Goal: Check status: Check status

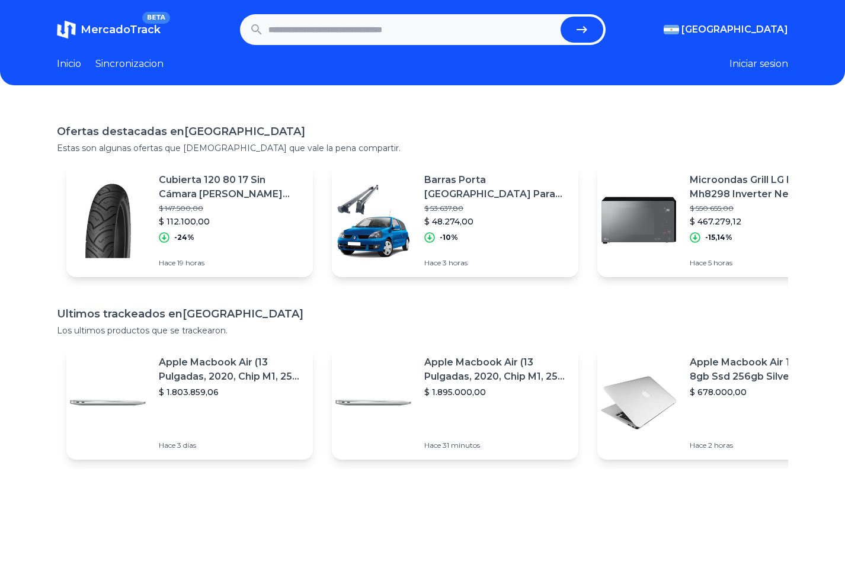
click at [413, 24] on input "text" at bounding box center [412, 30] width 287 height 26
paste input "**********"
click at [588, 28] on icon "submit" at bounding box center [587, 30] width 14 height 14
type input "**********"
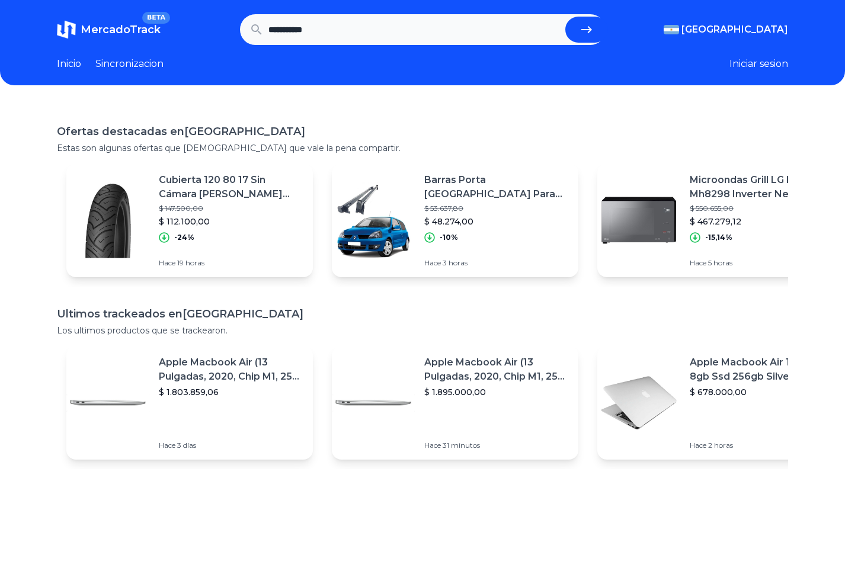
scroll to position [0, 0]
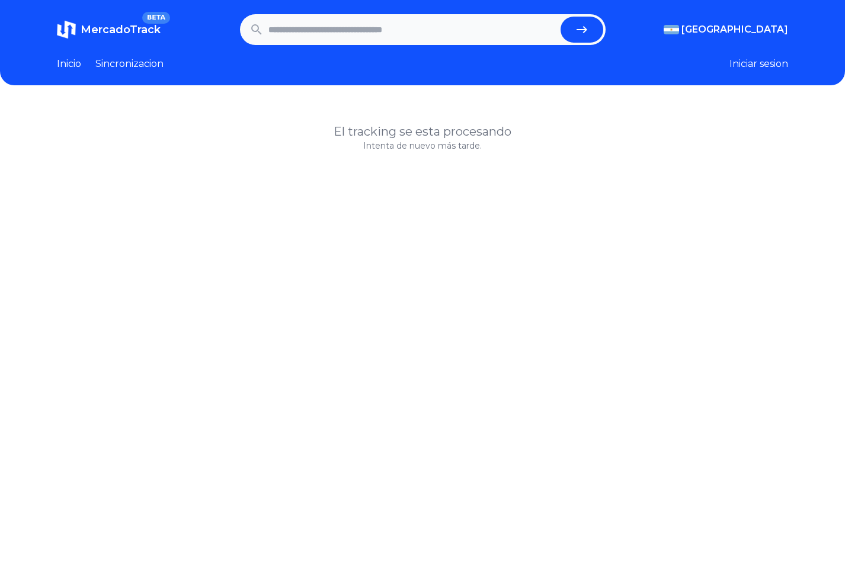
click at [450, 23] on input "text" at bounding box center [412, 30] width 287 height 26
paste input "**********"
click at [583, 22] on button "submit" at bounding box center [586, 30] width 43 height 26
type input "**********"
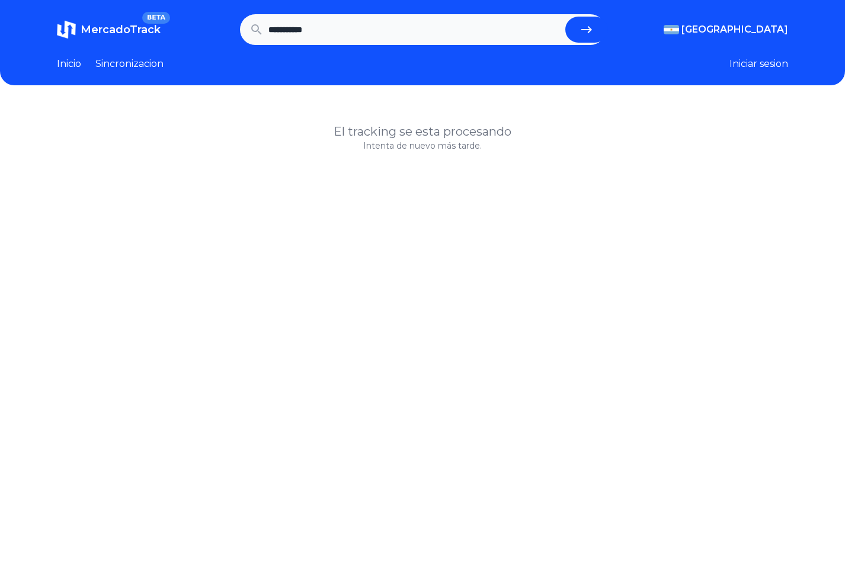
scroll to position [0, 0]
click at [125, 60] on link "Sincronizacion" at bounding box center [129, 64] width 68 height 14
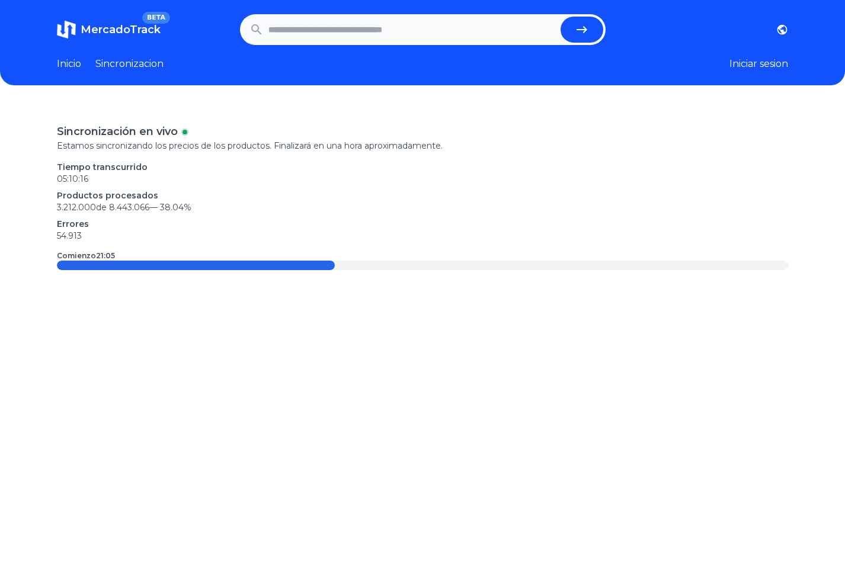
click at [73, 59] on link "Inicio" at bounding box center [69, 64] width 24 height 14
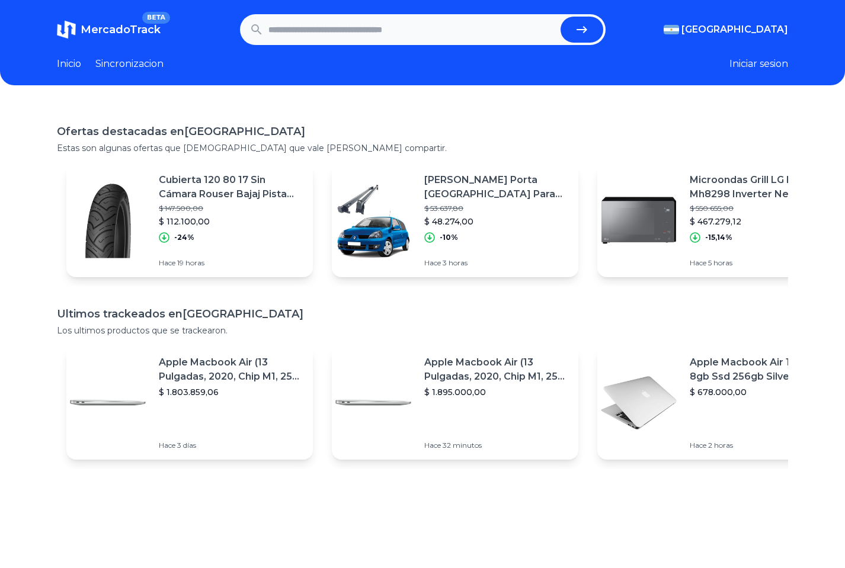
click at [70, 66] on link "Inicio" at bounding box center [69, 64] width 24 height 14
click at [581, 27] on button "submit" at bounding box center [582, 30] width 43 height 26
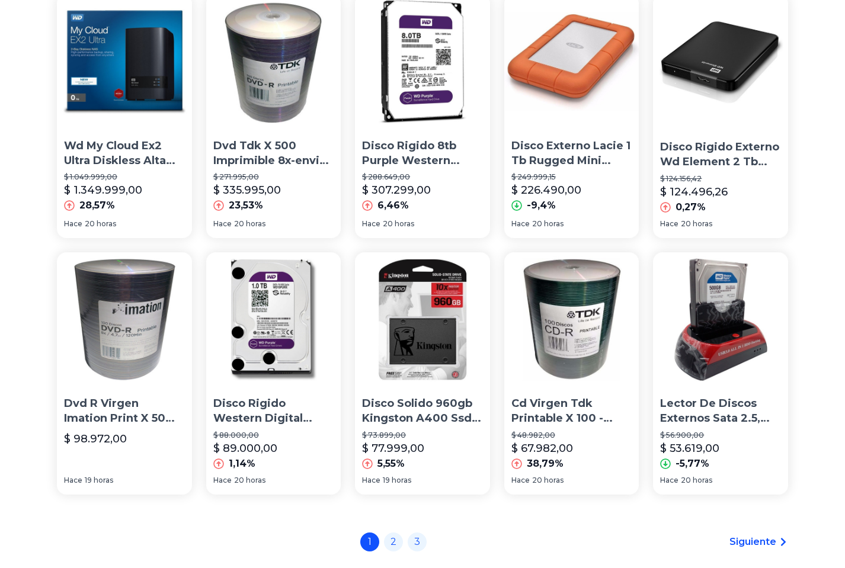
scroll to position [726, 0]
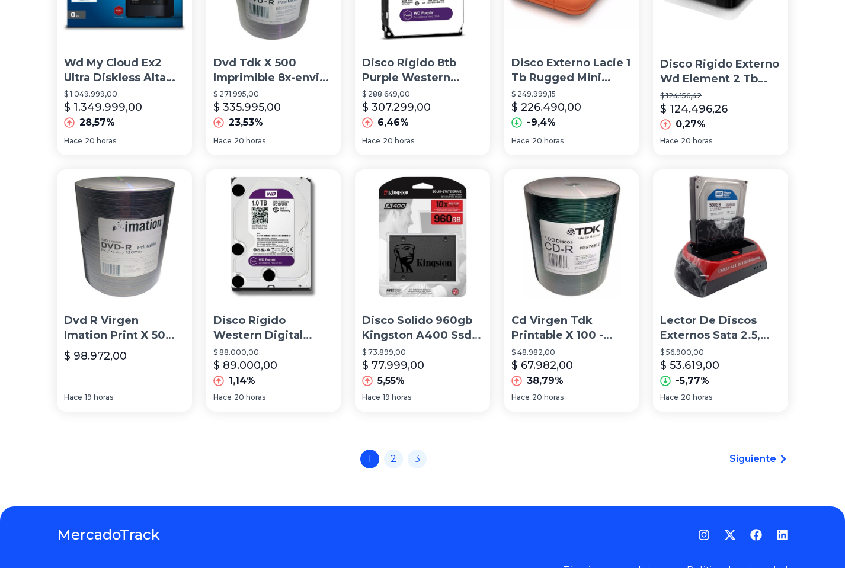
click at [277, 248] on img at bounding box center [273, 237] width 135 height 135
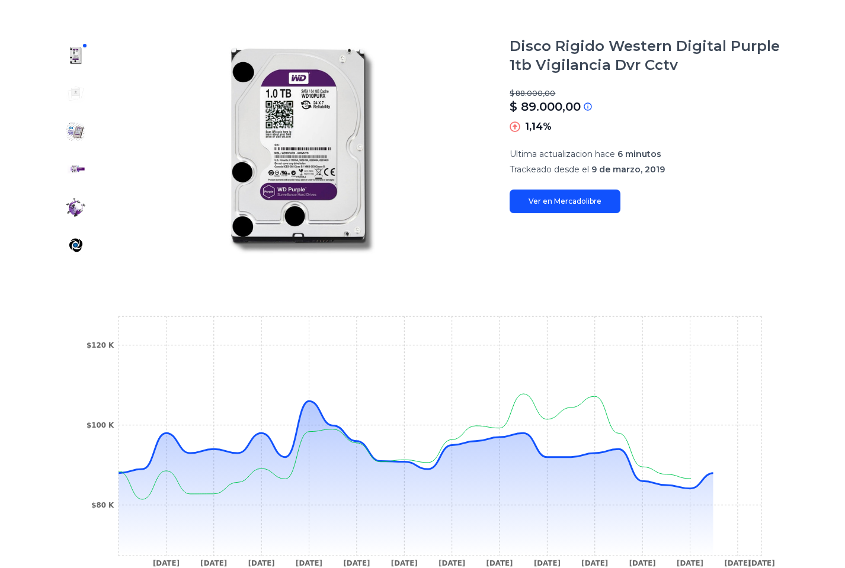
scroll to position [242, 0]
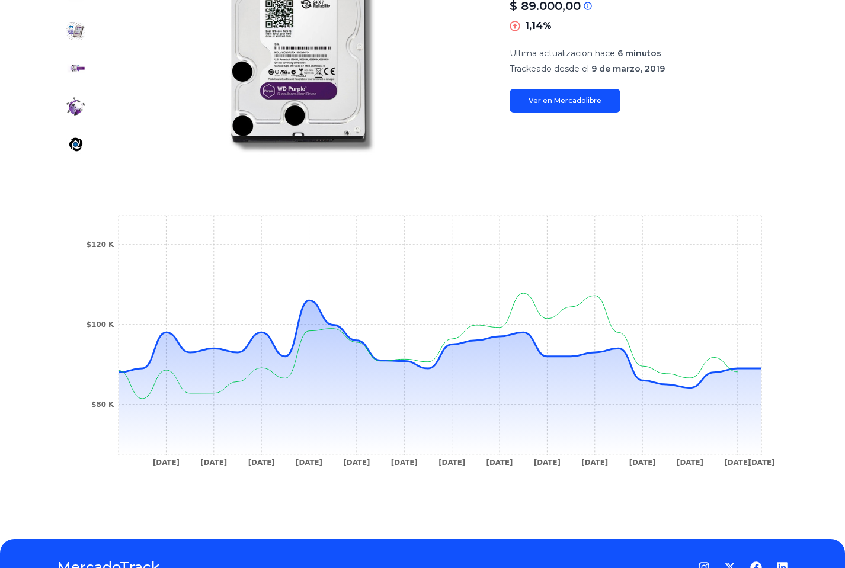
scroll to position [726, 0]
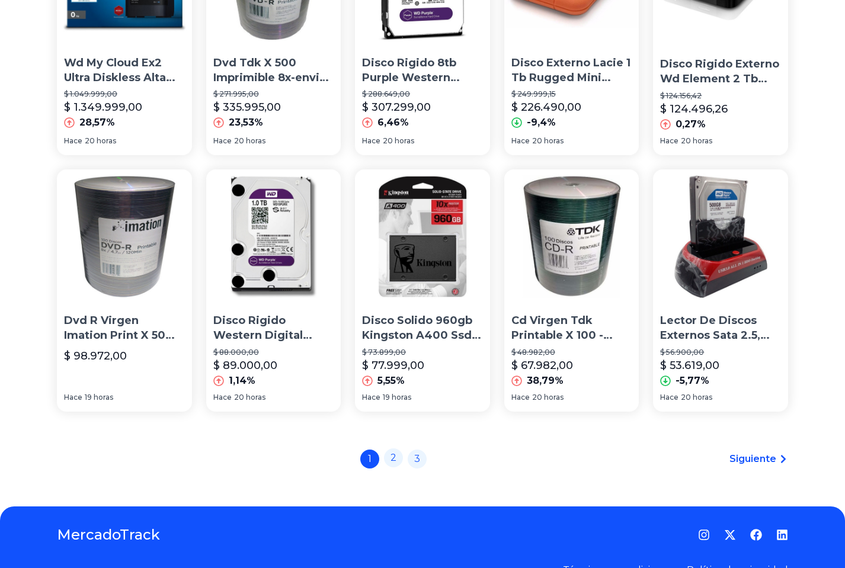
click at [401, 464] on link "2" at bounding box center [393, 458] width 19 height 19
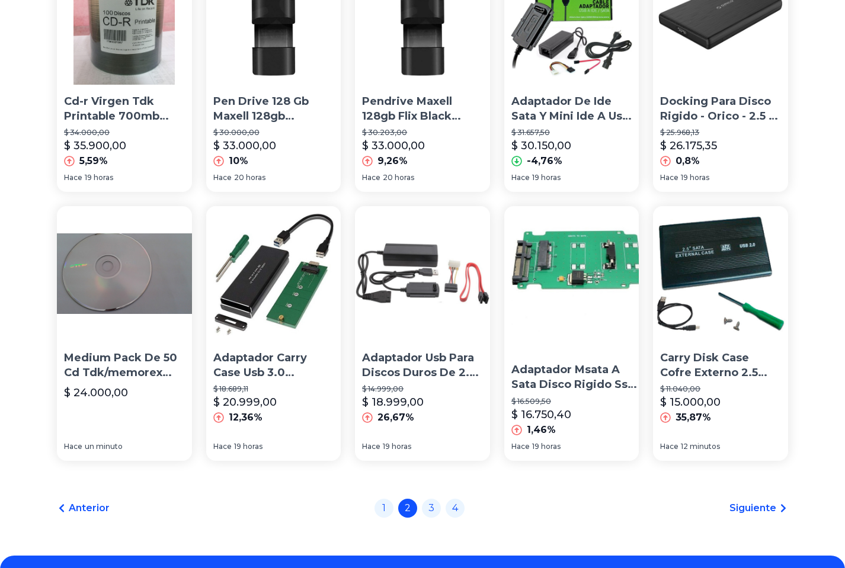
scroll to position [726, 0]
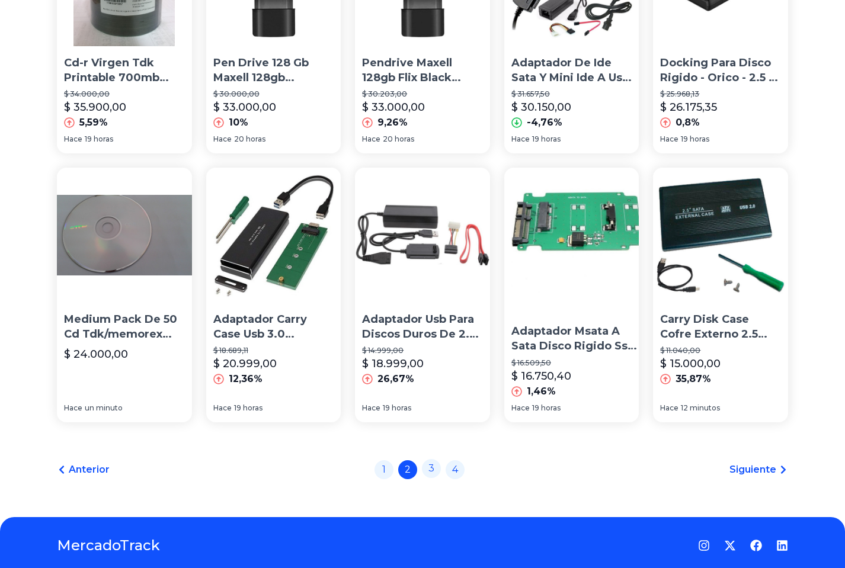
click at [433, 462] on link "3" at bounding box center [431, 468] width 19 height 19
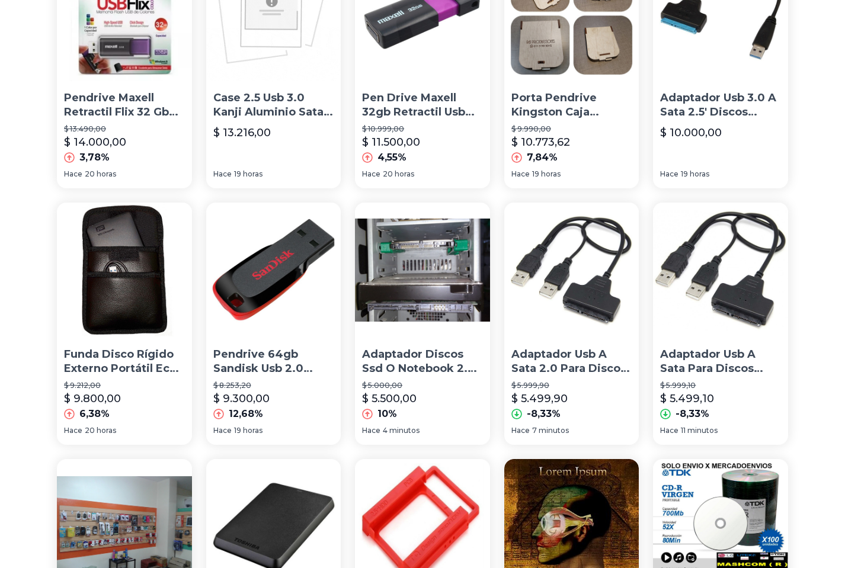
scroll to position [60, 0]
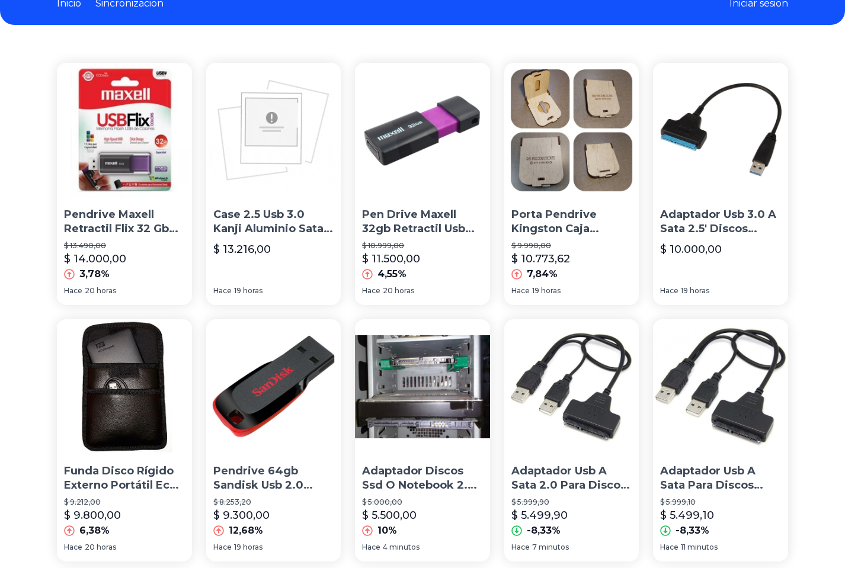
click at [452, 230] on p "Pen Drive Maxell 32gb Retractil Usb Blister Original Win Mac" at bounding box center [422, 222] width 121 height 30
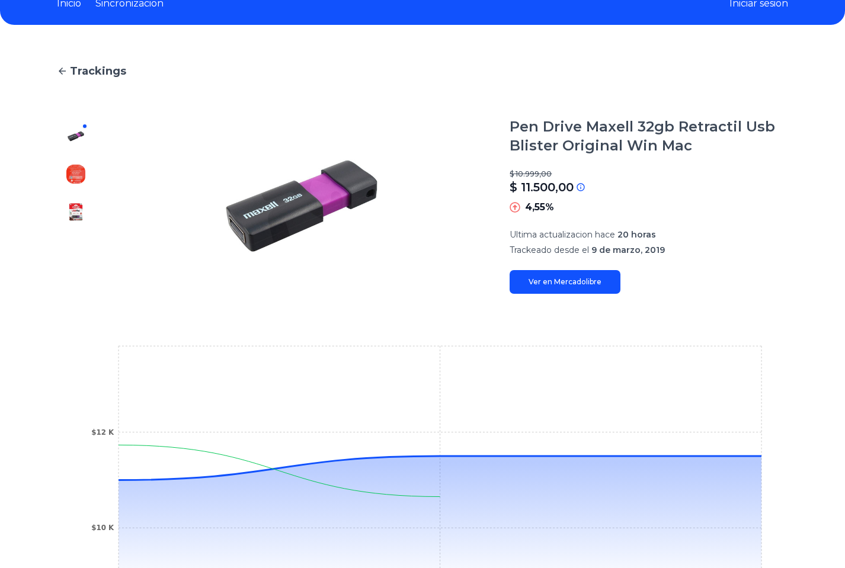
scroll to position [252, 0]
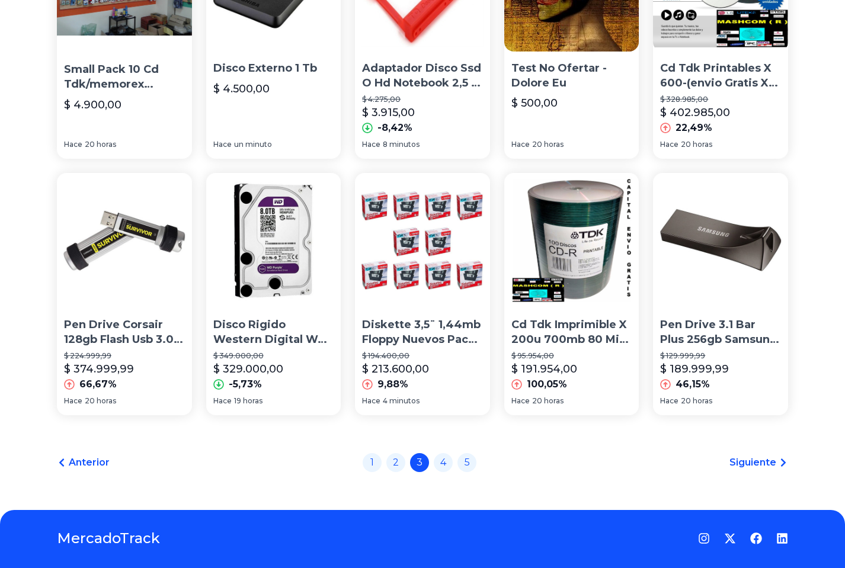
scroll to position [726, 0]
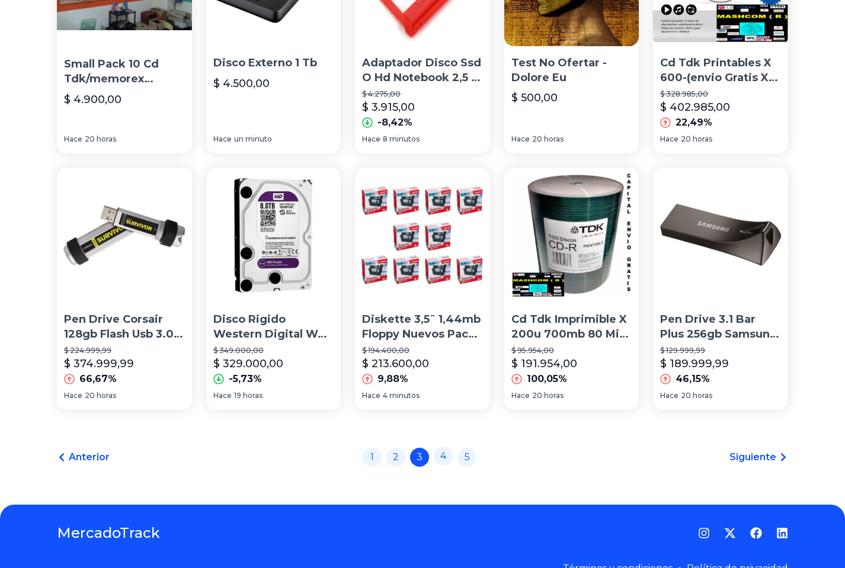
click at [446, 465] on link "4" at bounding box center [443, 456] width 19 height 19
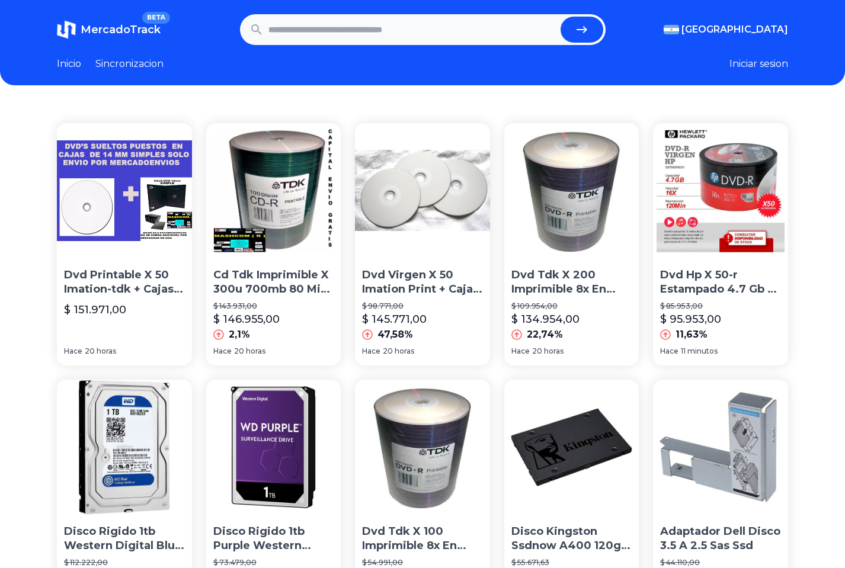
scroll to position [302, 0]
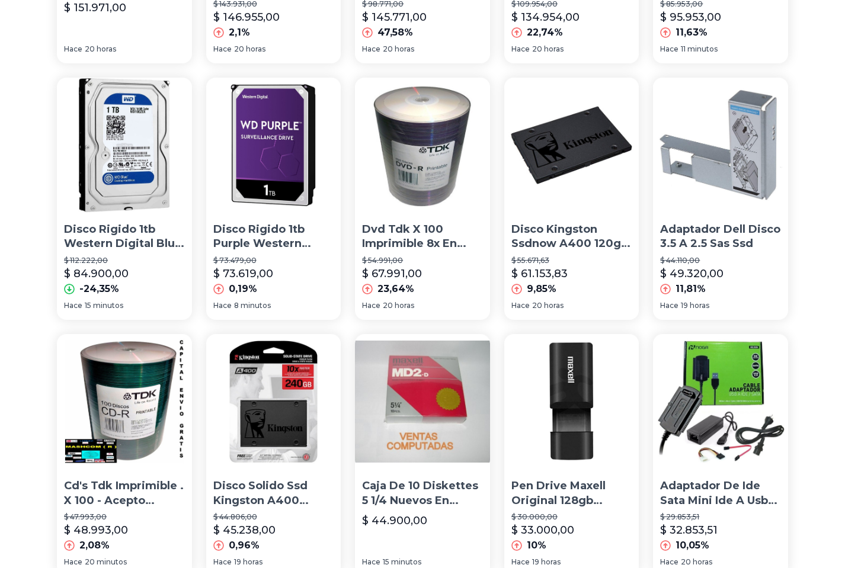
click at [123, 173] on img at bounding box center [124, 145] width 135 height 135
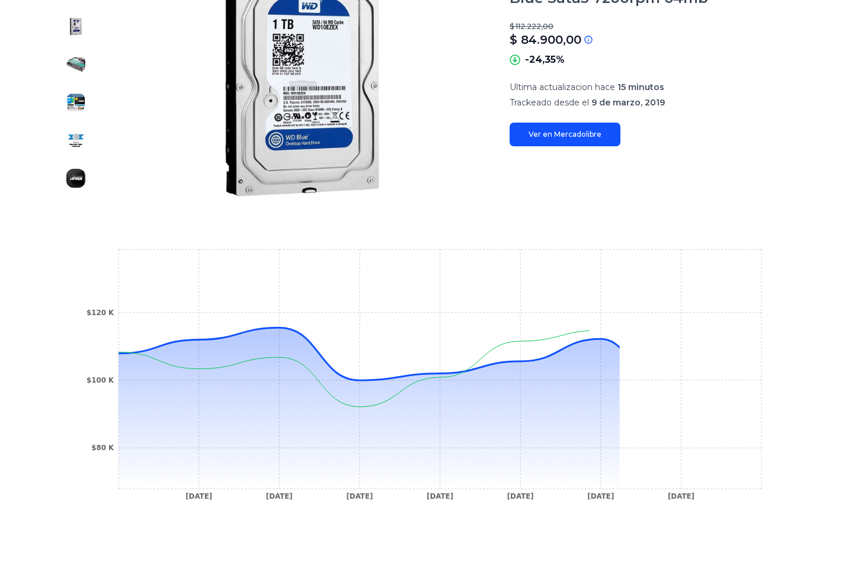
scroll to position [242, 0]
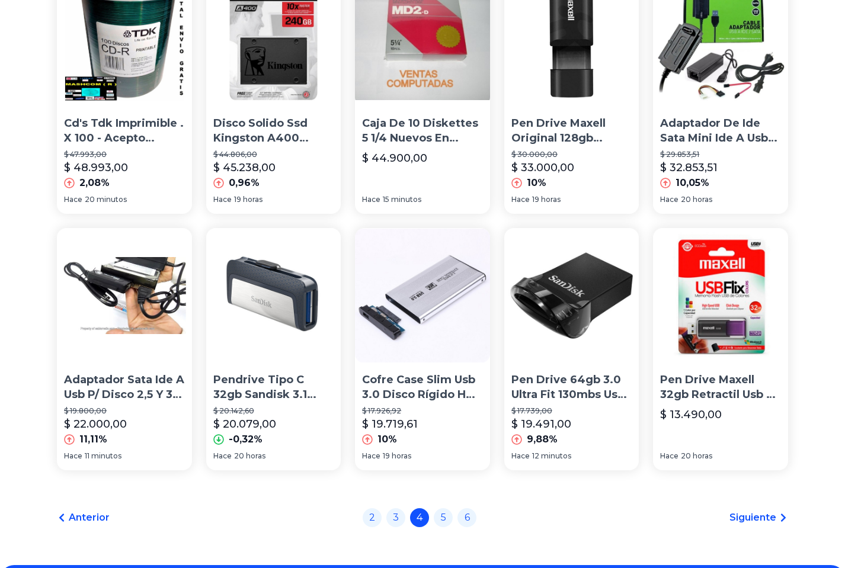
scroll to position [726, 0]
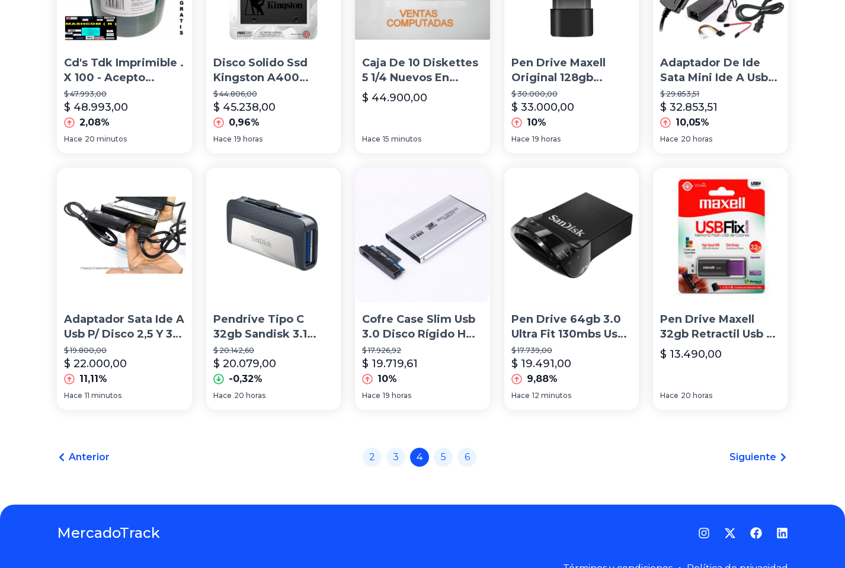
click at [278, 249] on img at bounding box center [273, 235] width 135 height 135
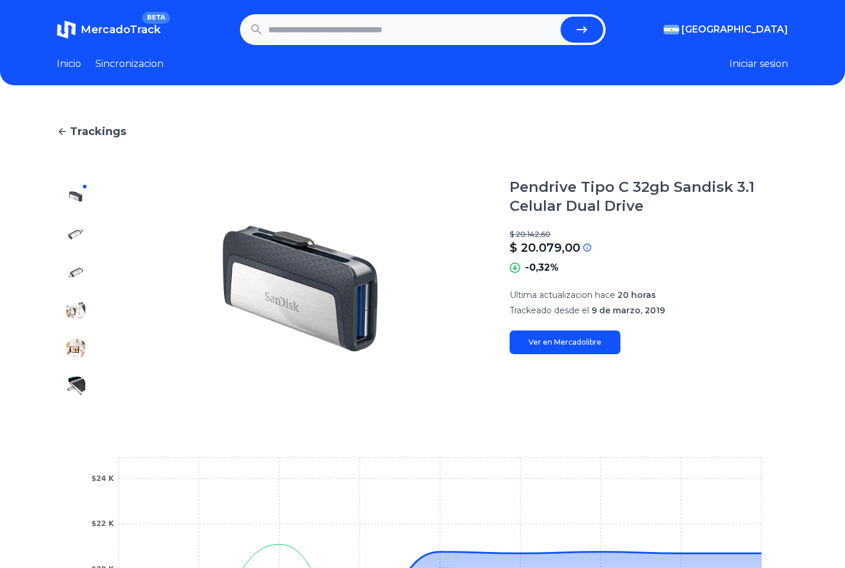
click at [74, 238] on img at bounding box center [75, 234] width 19 height 19
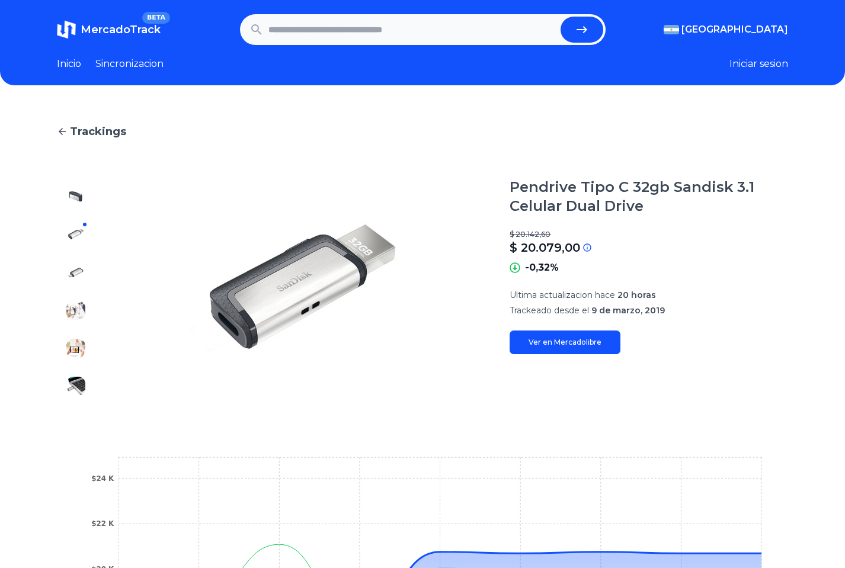
click at [79, 267] on img at bounding box center [75, 272] width 19 height 19
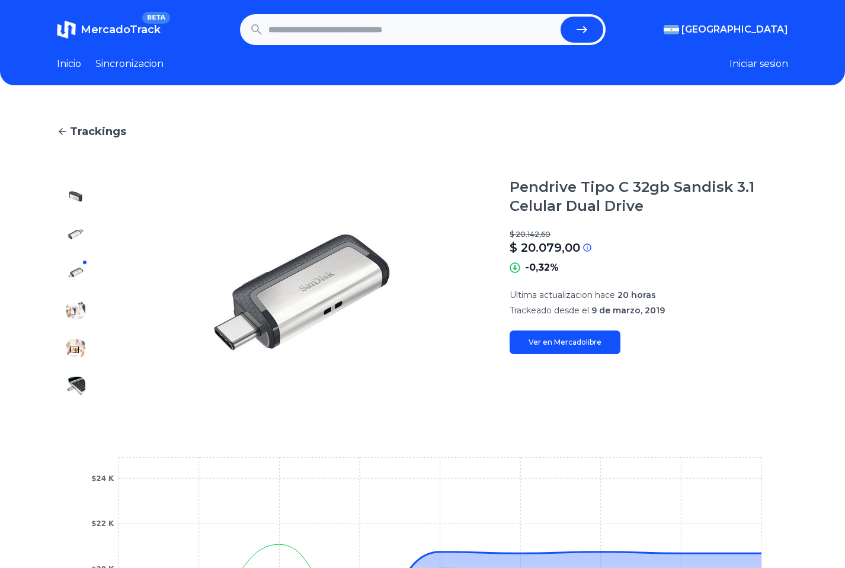
click at [79, 299] on div at bounding box center [76, 292] width 38 height 228
click at [79, 312] on img at bounding box center [75, 310] width 19 height 19
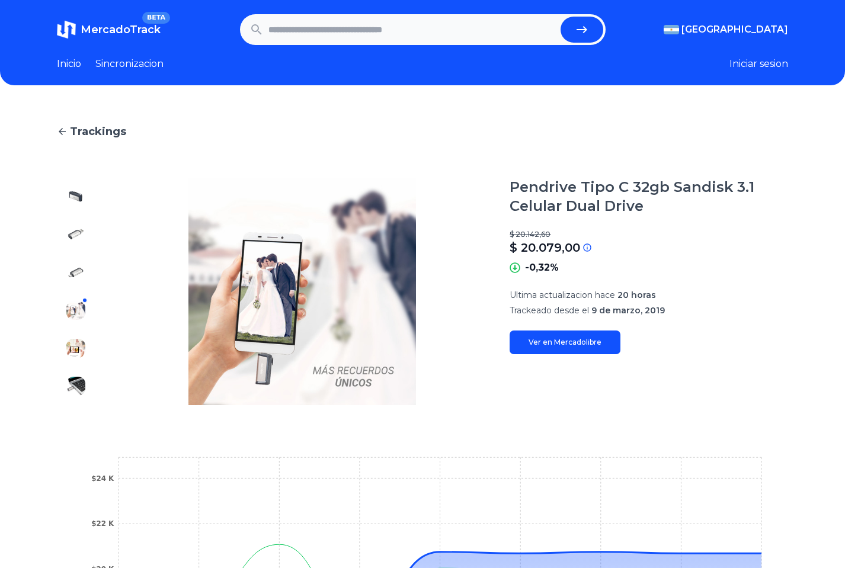
click at [78, 343] on img at bounding box center [75, 348] width 19 height 19
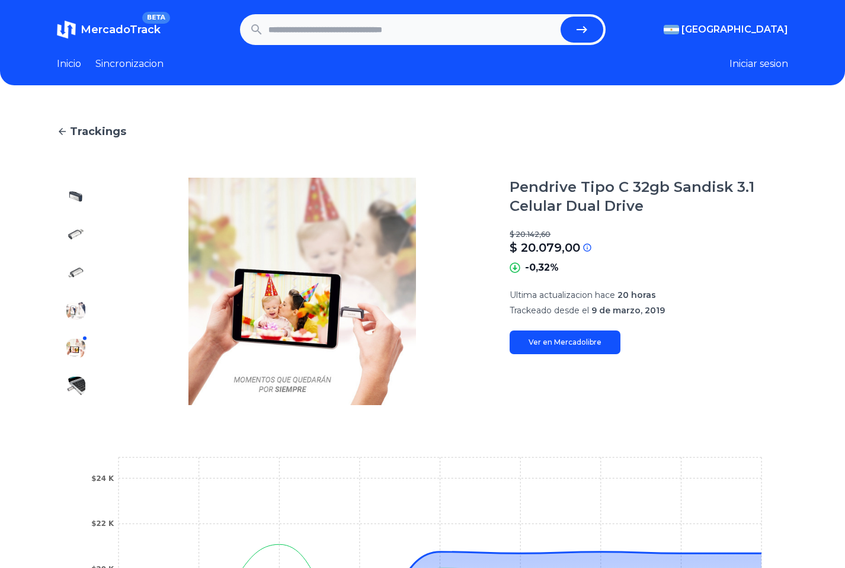
click at [74, 378] on img at bounding box center [75, 386] width 19 height 19
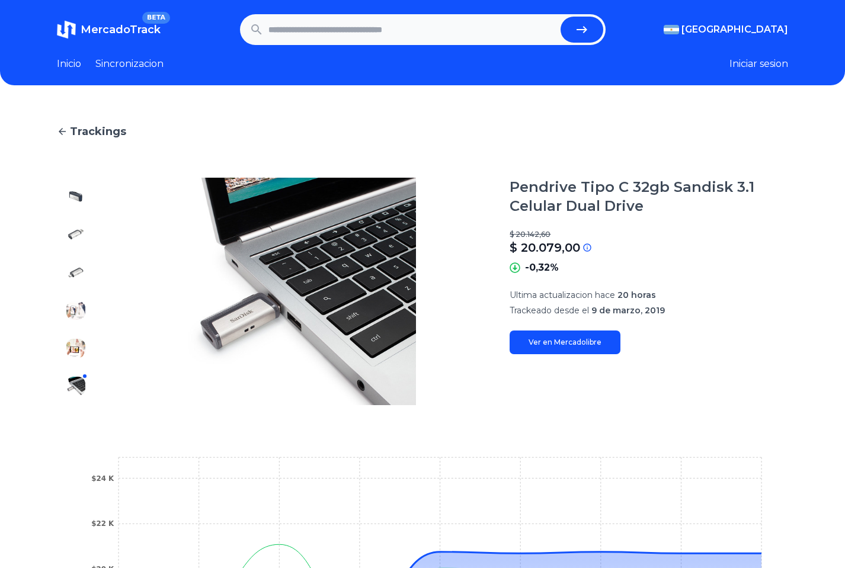
click at [67, 191] on button at bounding box center [75, 196] width 19 height 19
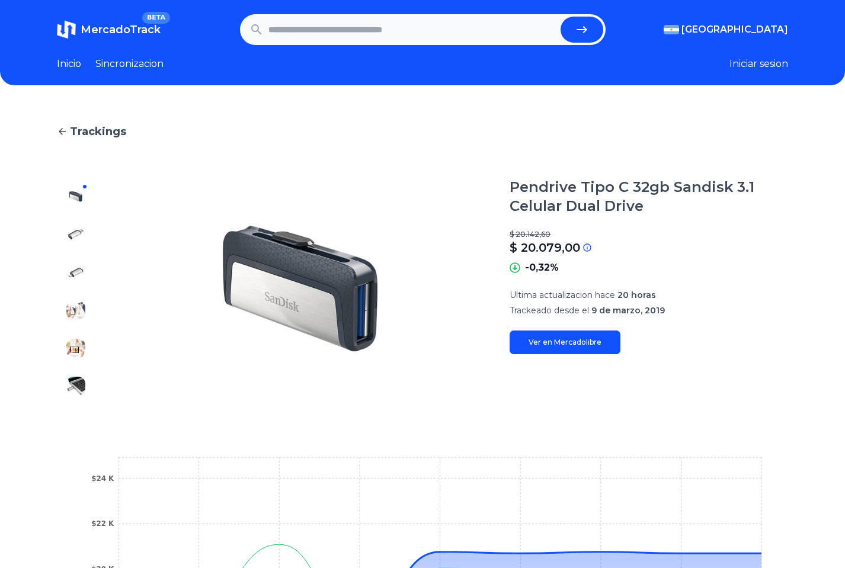
scroll to position [303, 0]
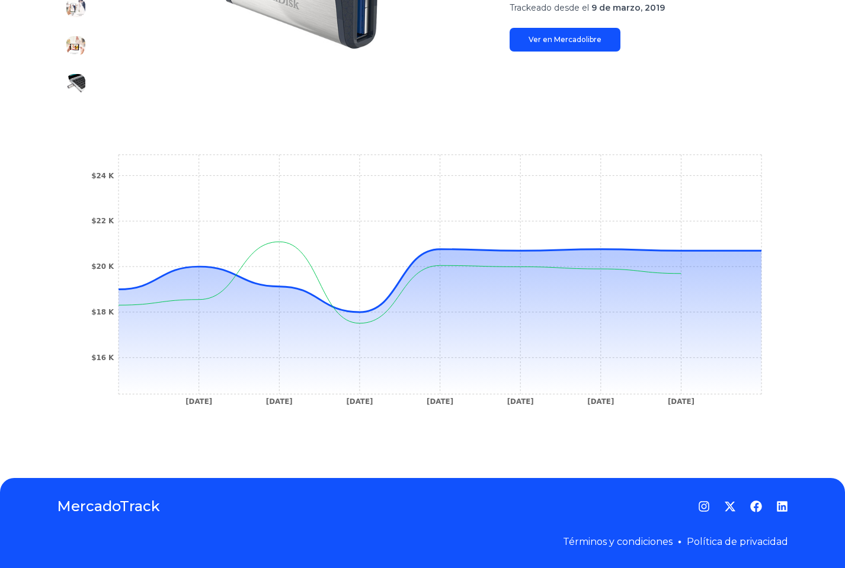
scroll to position [726, 0]
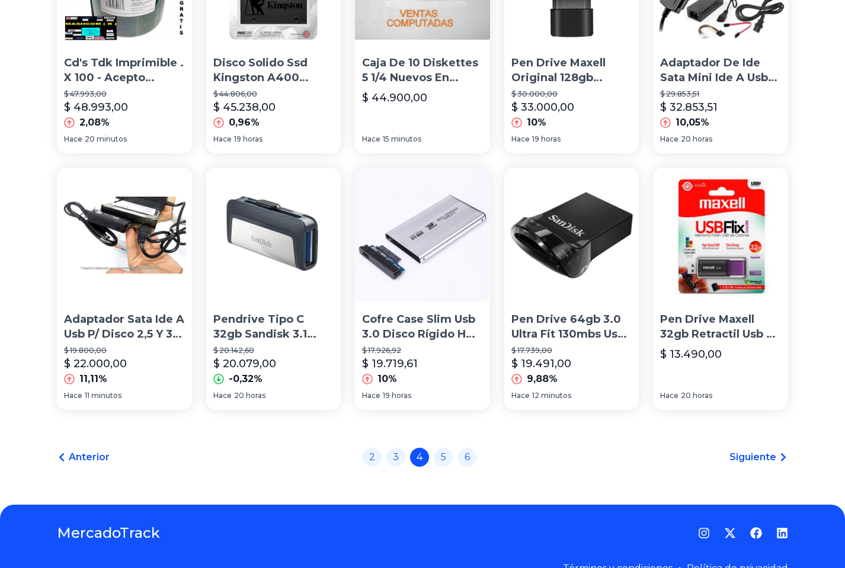
click at [777, 465] on span "Siguiente" at bounding box center [753, 457] width 47 height 14
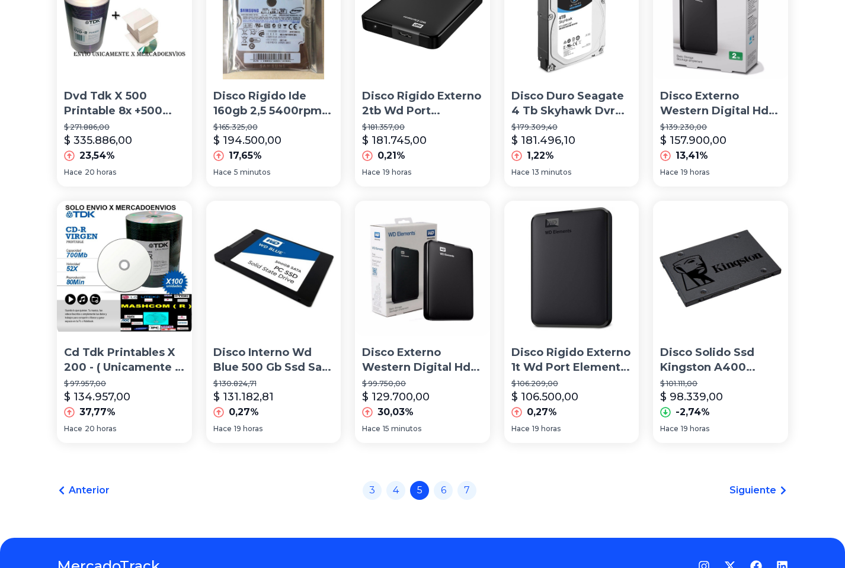
scroll to position [726, 0]
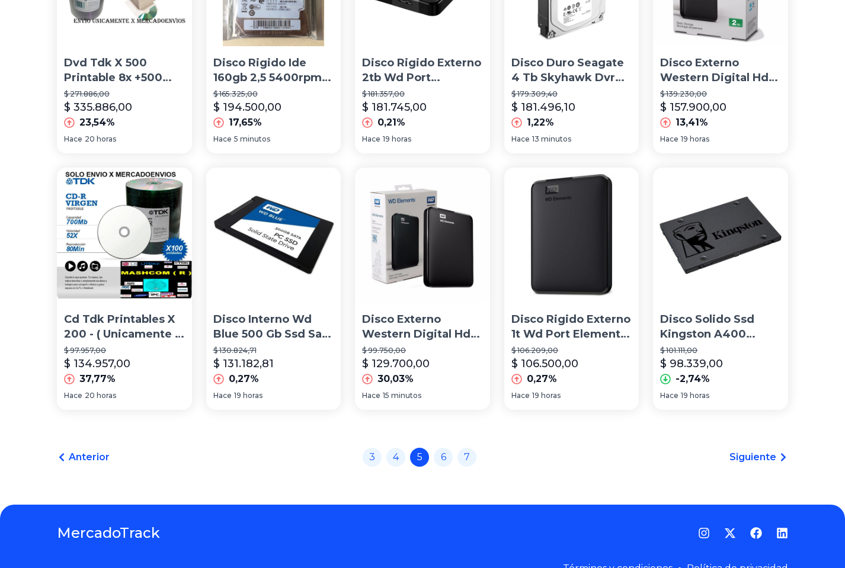
click at [777, 465] on span "Siguiente" at bounding box center [753, 457] width 47 height 14
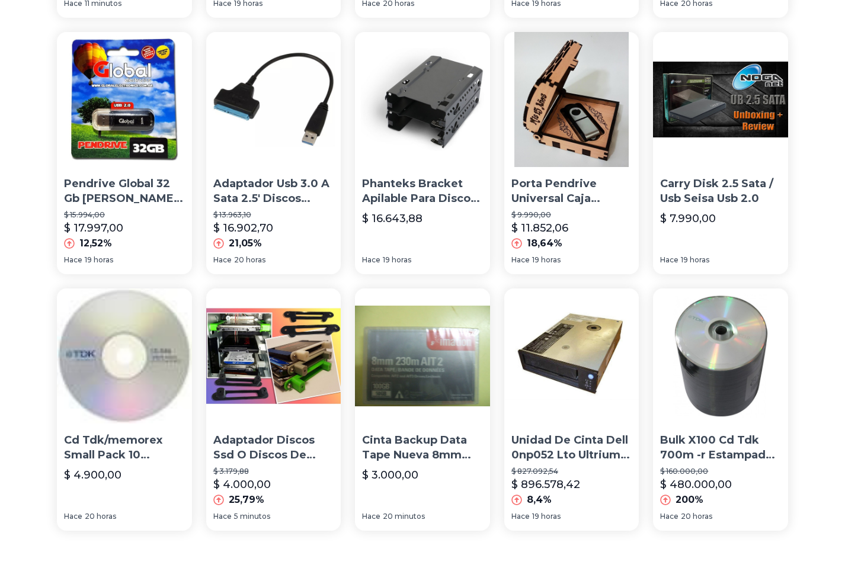
scroll to position [760, 0]
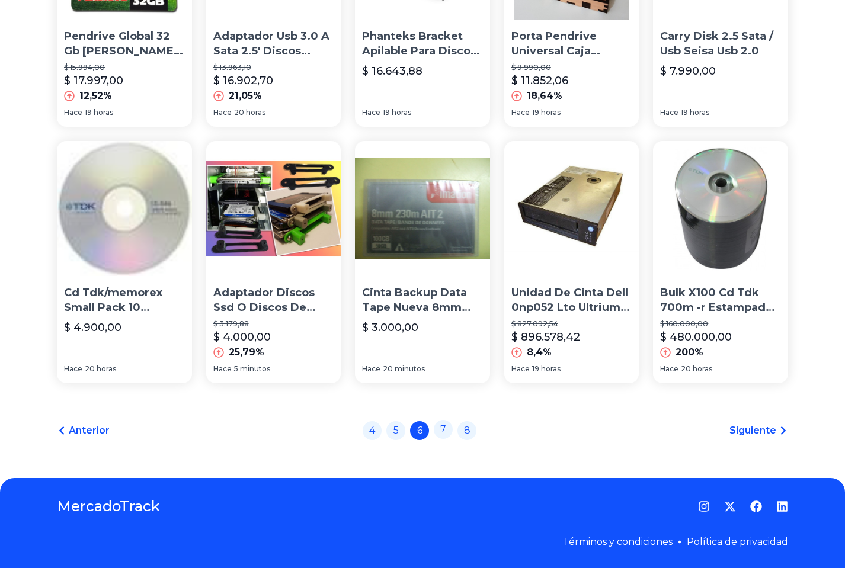
click at [447, 429] on link "7" at bounding box center [443, 429] width 19 height 19
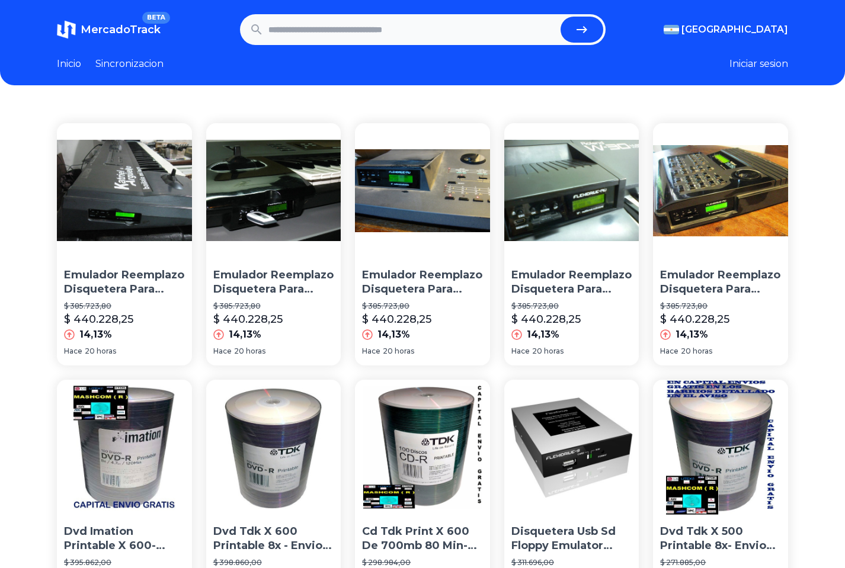
click at [451, 27] on input "text" at bounding box center [412, 30] width 287 height 26
type input "*******"
click at [561, 17] on button "submit" at bounding box center [582, 30] width 43 height 26
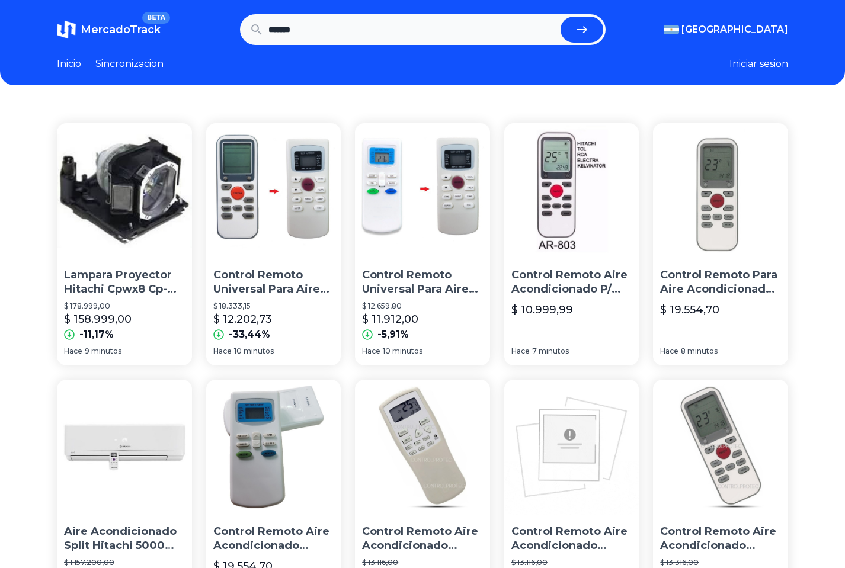
drag, startPoint x: 306, startPoint y: 23, endPoint x: 212, endPoint y: 22, distance: 93.7
click at [269, 21] on input "*******" at bounding box center [412, 30] width 287 height 26
type input "*******"
click at [561, 17] on button "submit" at bounding box center [582, 30] width 43 height 26
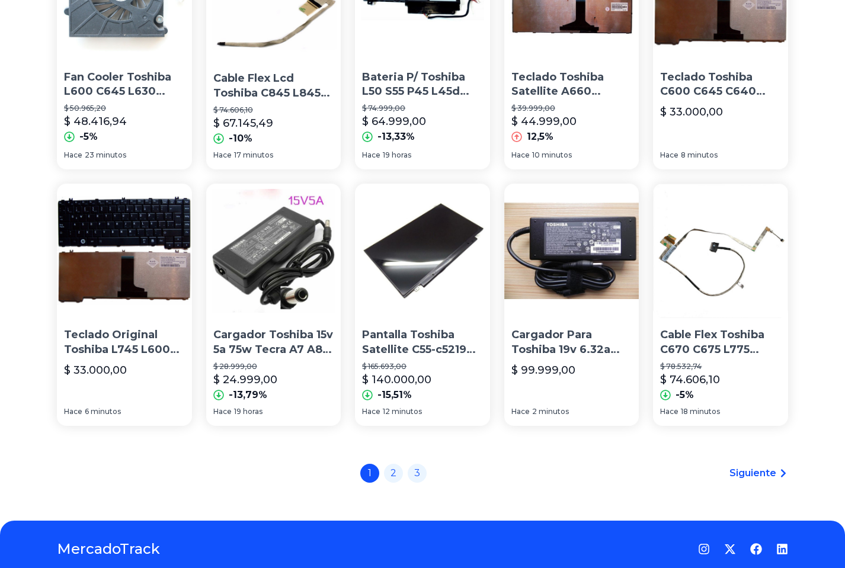
scroll to position [760, 0]
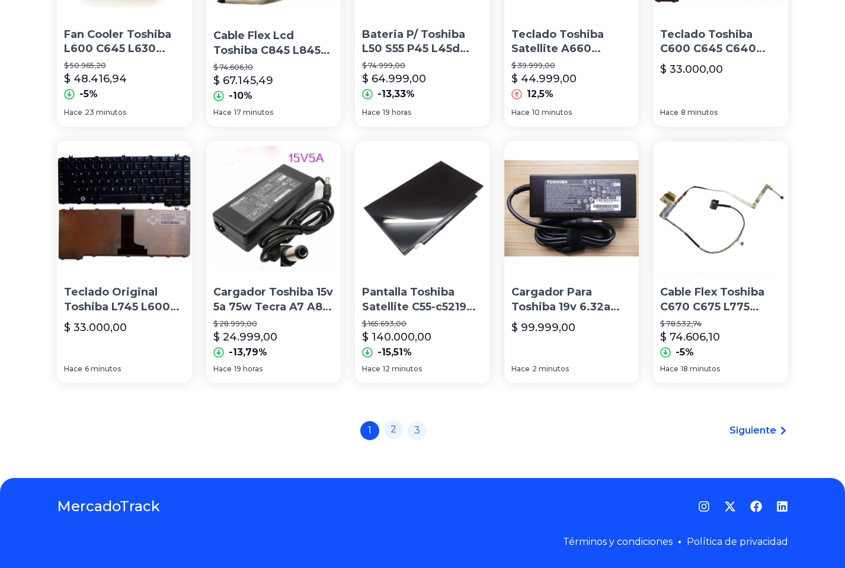
click at [397, 433] on link "2" at bounding box center [393, 429] width 19 height 19
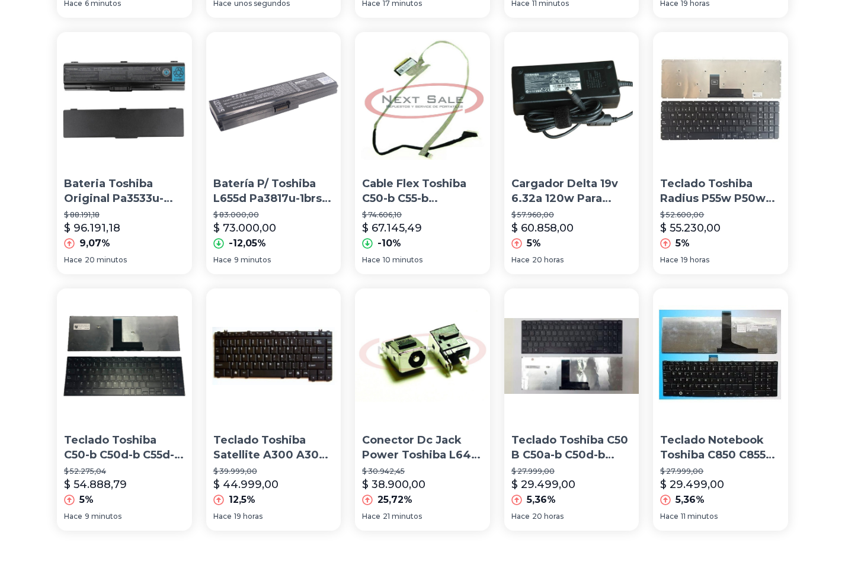
scroll to position [760, 0]
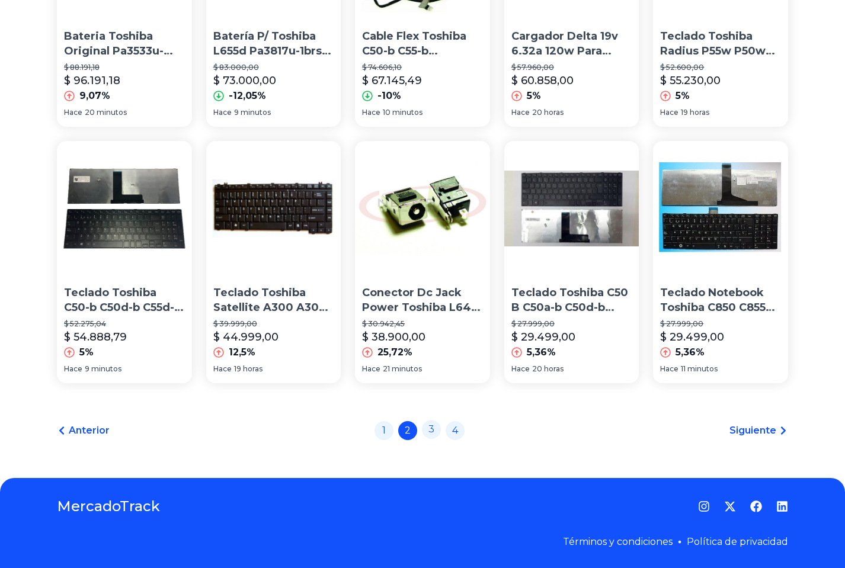
click at [437, 437] on link "3" at bounding box center [431, 429] width 19 height 19
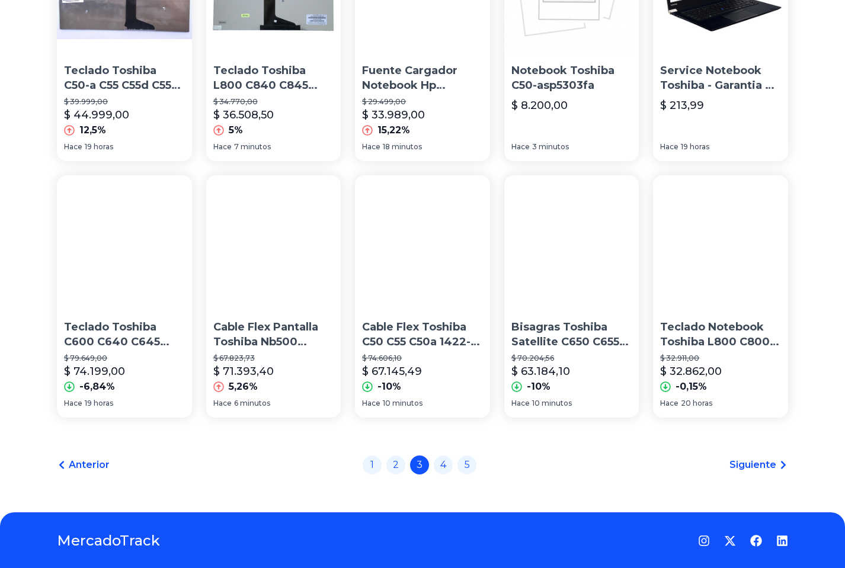
scroll to position [760, 0]
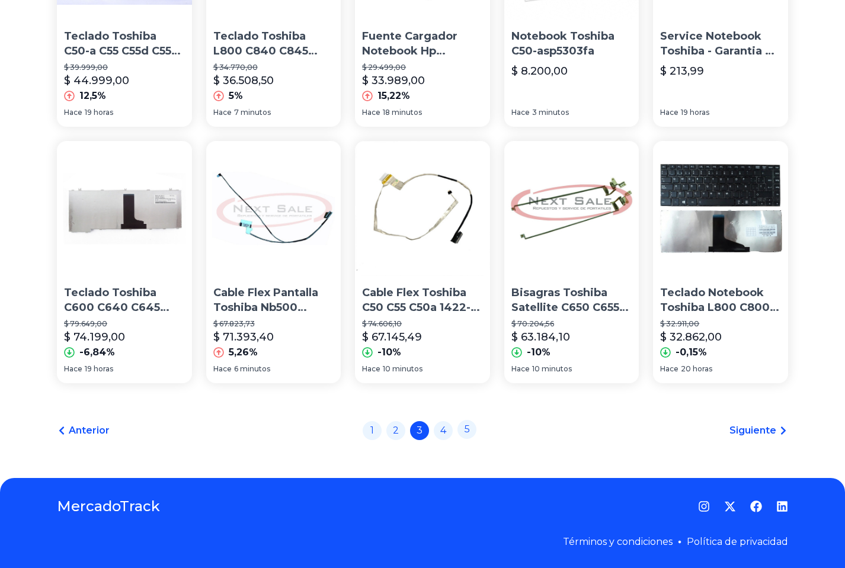
click at [470, 429] on link "5" at bounding box center [467, 429] width 19 height 19
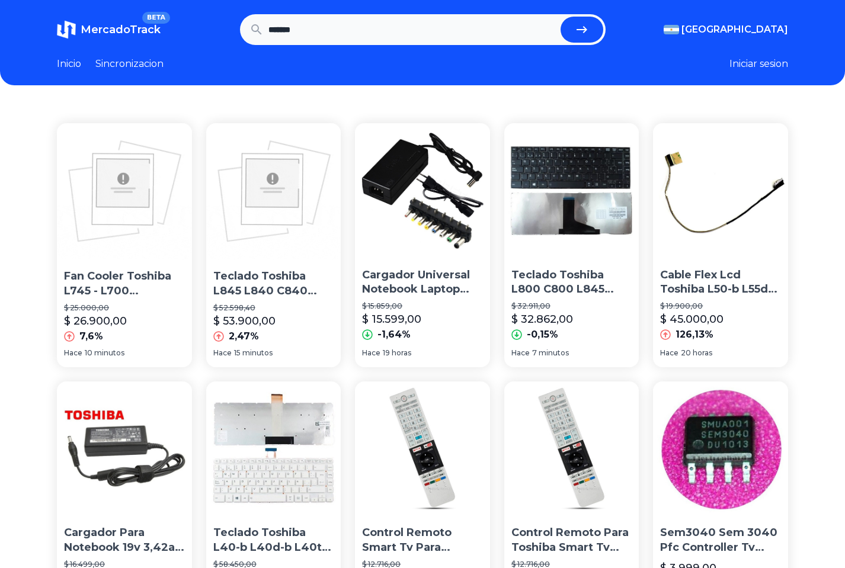
click at [367, 30] on input "*******" at bounding box center [412, 30] width 287 height 26
type input "**********"
click at [561, 17] on button "submit" at bounding box center [582, 30] width 43 height 26
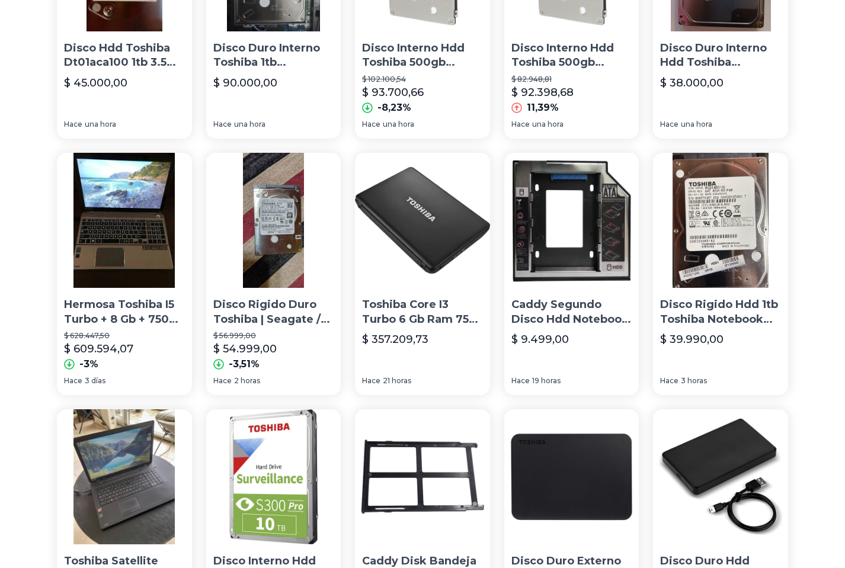
scroll to position [302, 0]
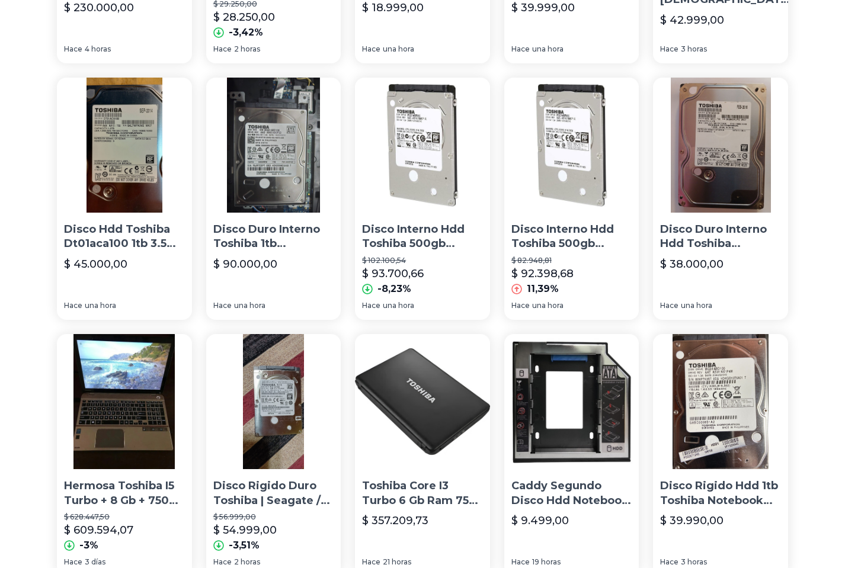
click at [118, 241] on p "Disco Hdd Toshiba Dt01aca100 1tb 3.5 Sata3 7200rpm" at bounding box center [124, 237] width 121 height 30
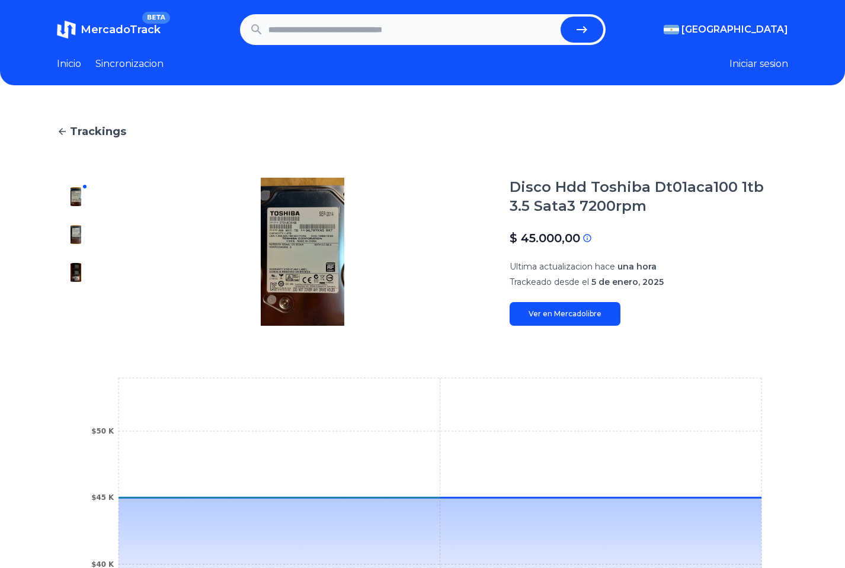
click at [460, 36] on input "text" at bounding box center [412, 30] width 287 height 26
paste input "**********"
click at [565, 17] on button "submit" at bounding box center [586, 30] width 43 height 26
type input "**********"
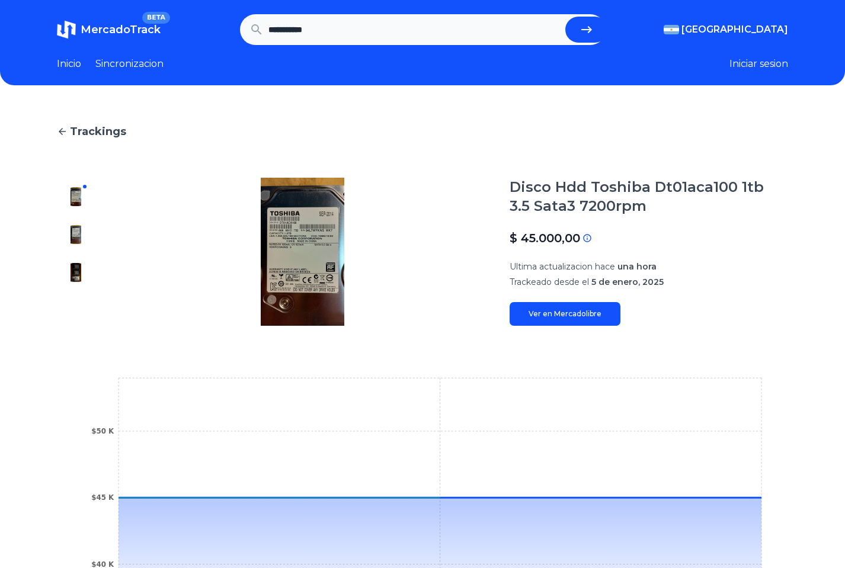
scroll to position [0, 0]
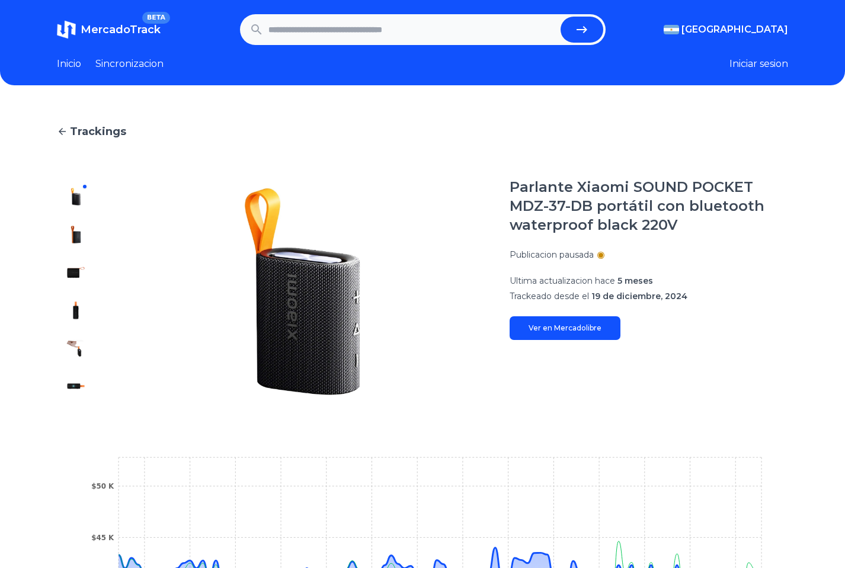
click at [382, 28] on input "text" at bounding box center [412, 30] width 287 height 26
paste input "**********"
click at [565, 17] on button "submit" at bounding box center [586, 30] width 43 height 26
type input "**********"
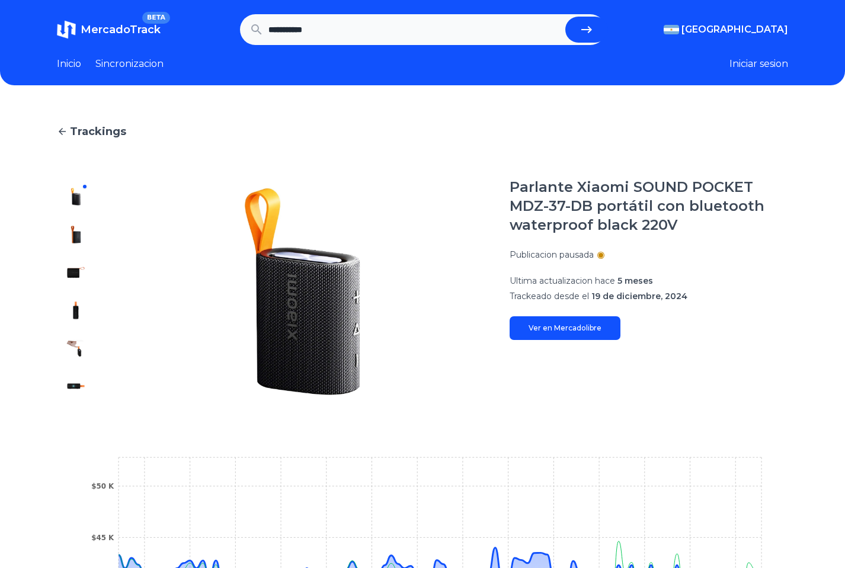
scroll to position [0, 0]
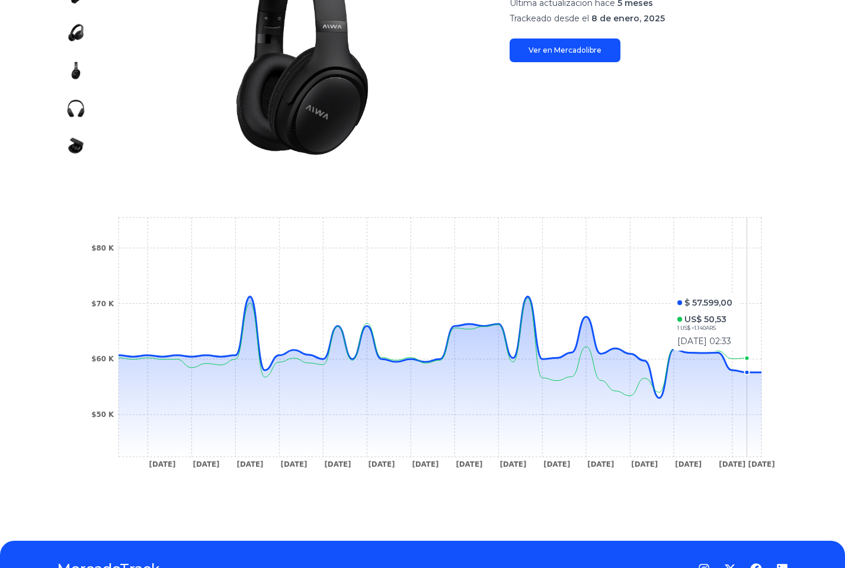
scroll to position [242, 0]
